Goal: Information Seeking & Learning: Learn about a topic

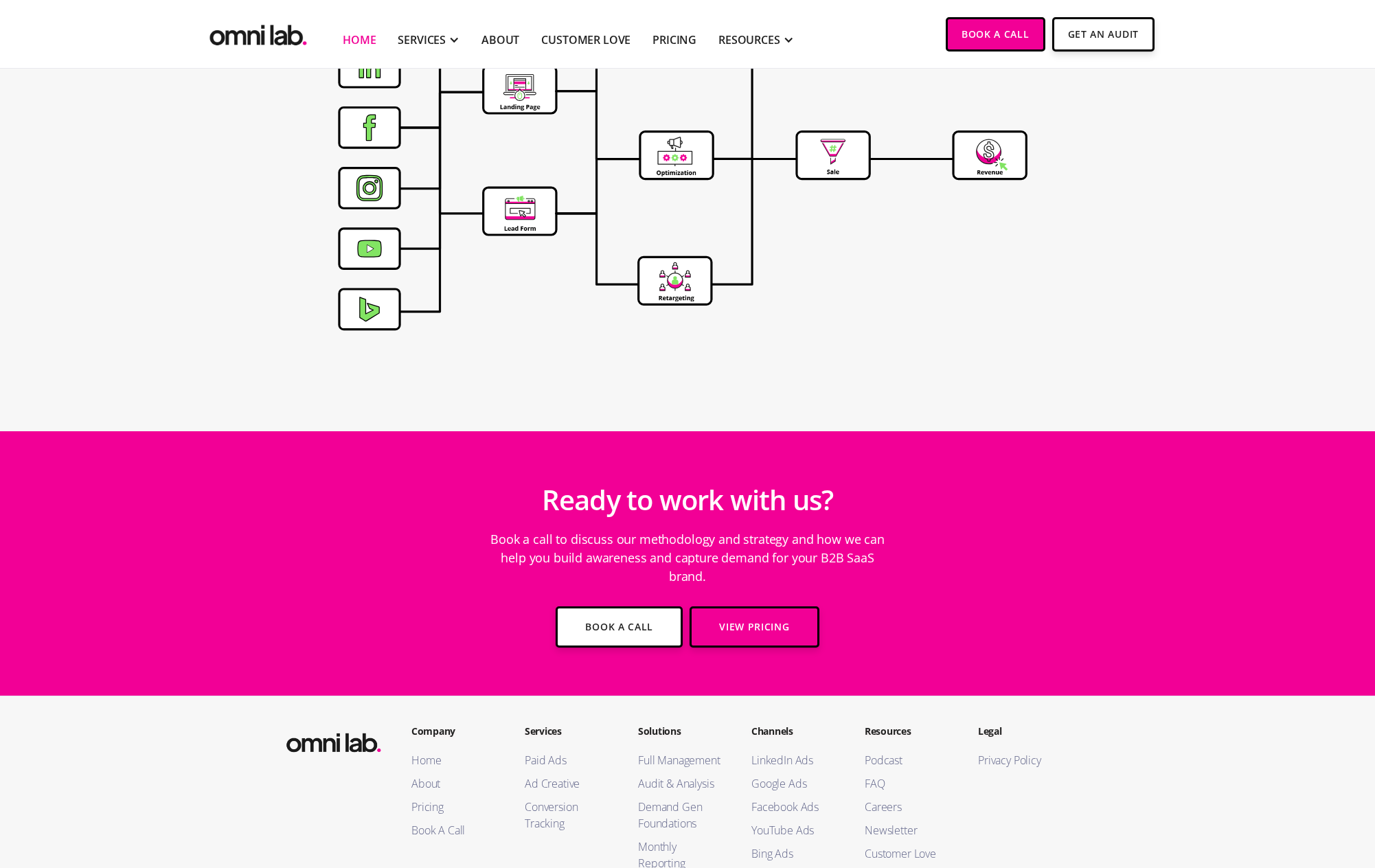
scroll to position [4671, 0]
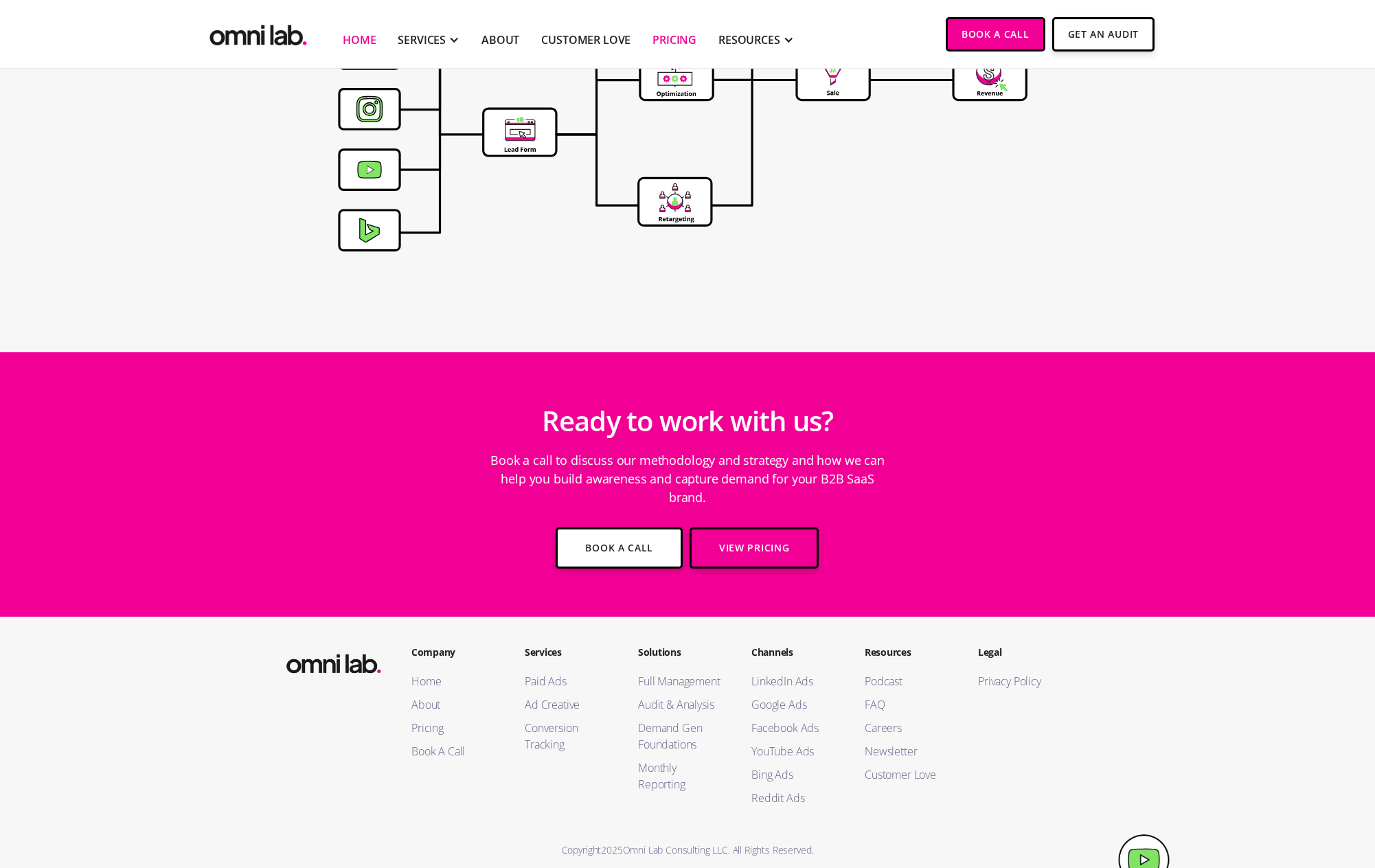
click at [671, 41] on link "Pricing" at bounding box center [674, 40] width 44 height 17
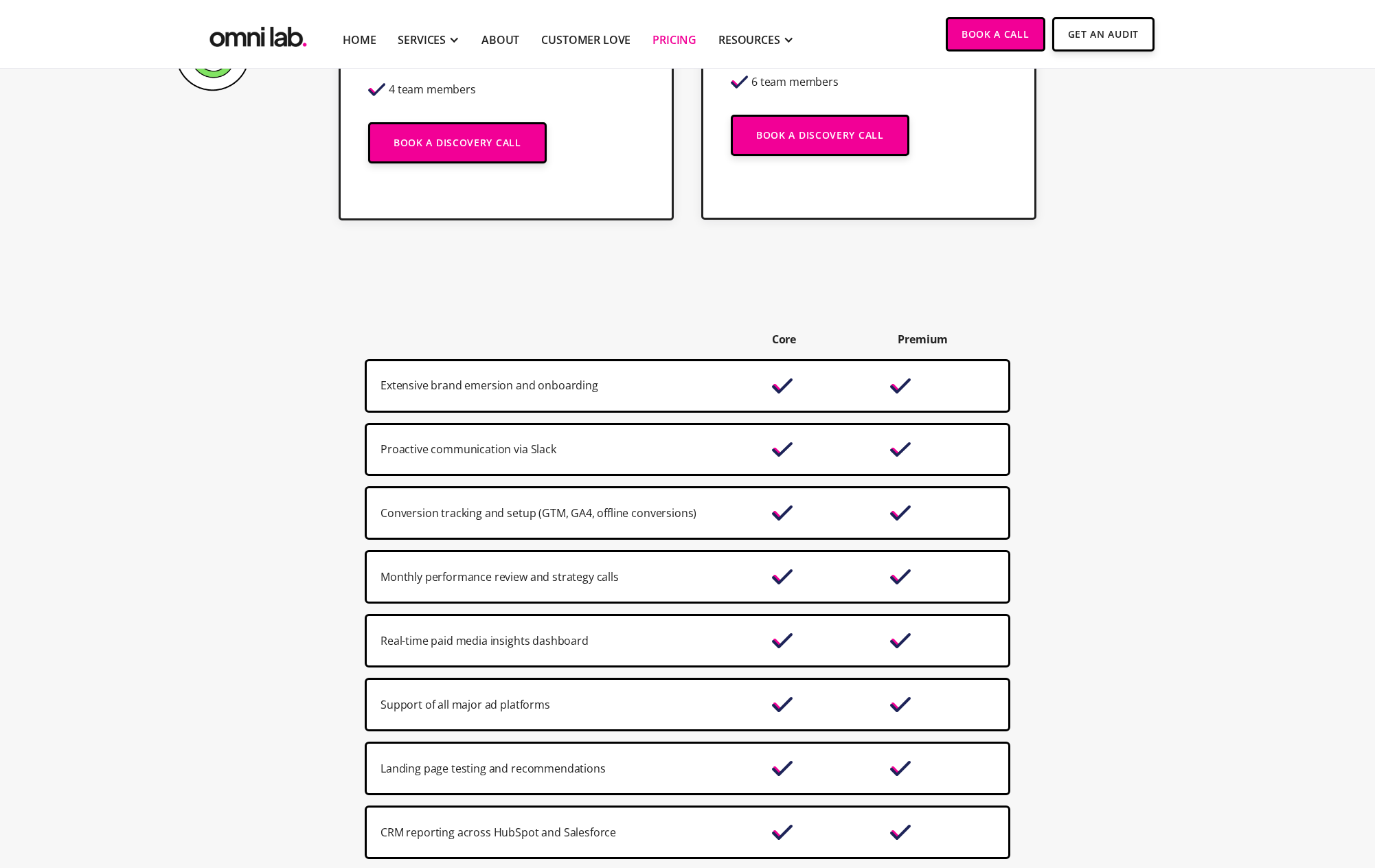
scroll to position [703, 0]
